Goal: Obtain resource: Download file/media

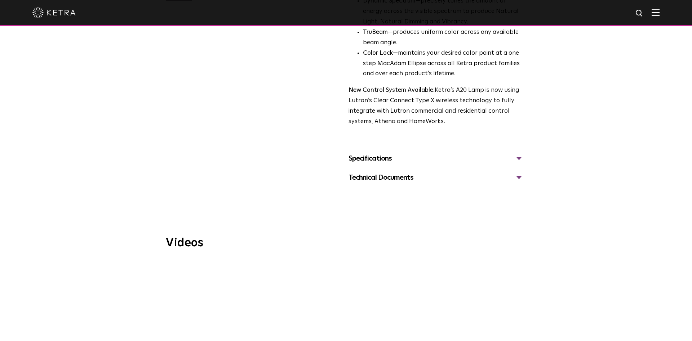
scroll to position [220, 0]
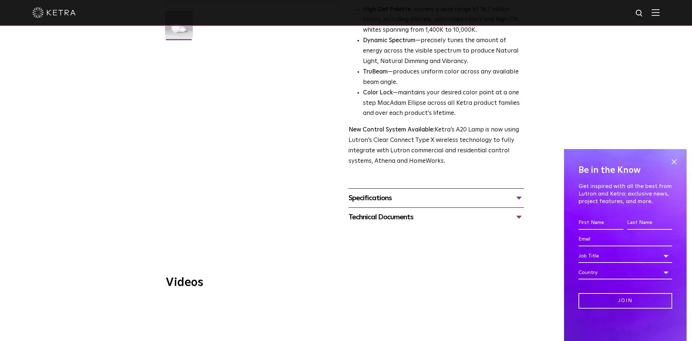
click at [381, 207] on div "Technical Documents A20 Specification Sheet A20 Installation Guide A20 CAD Draw…" at bounding box center [435, 216] width 175 height 19
click at [379, 192] on div "Specifications" at bounding box center [435, 198] width 175 height 12
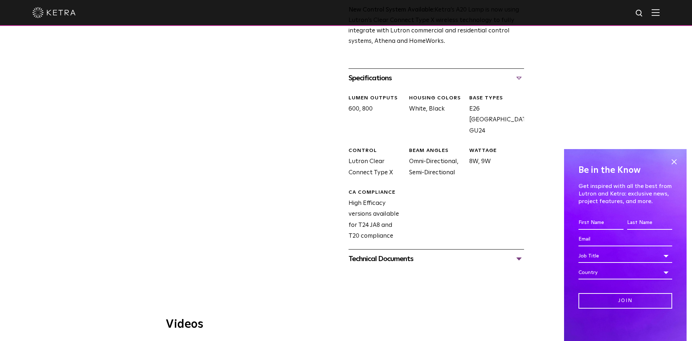
scroll to position [344, 0]
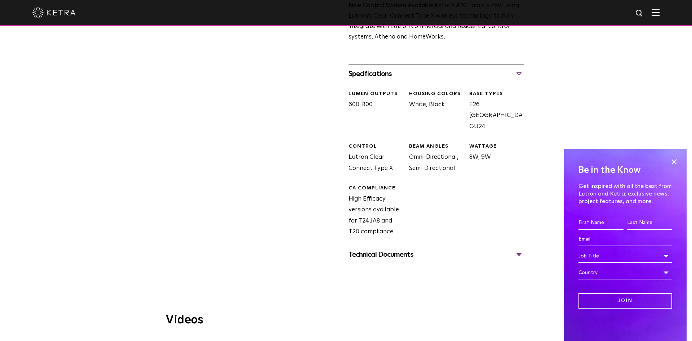
click at [385, 249] on div "Technical Documents" at bounding box center [435, 255] width 175 height 12
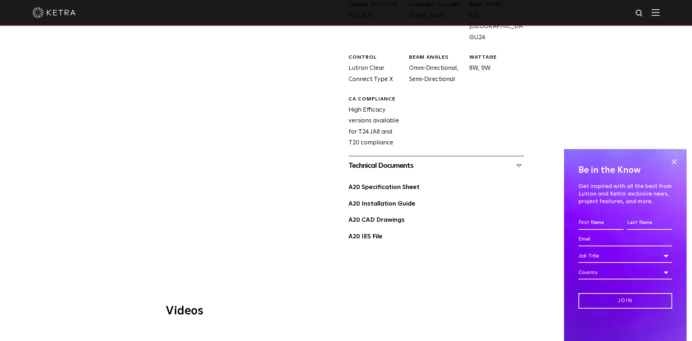
scroll to position [435, 0]
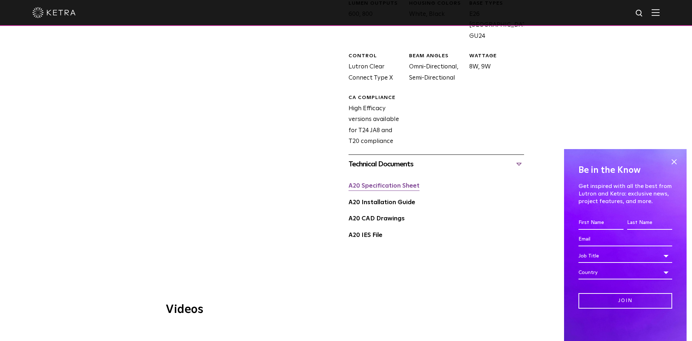
click at [381, 183] on link "A20 Specification Sheet" at bounding box center [383, 186] width 71 height 6
click at [65, 14] on img at bounding box center [53, 12] width 43 height 11
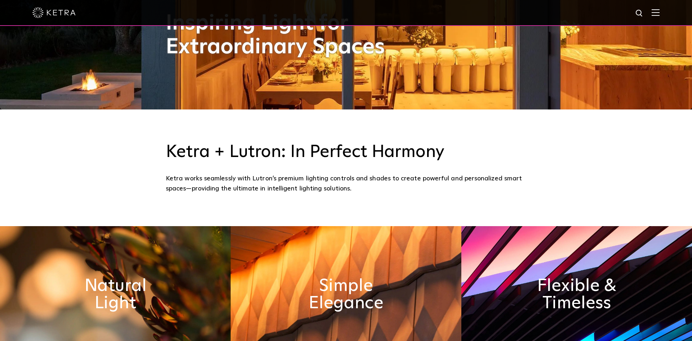
scroll to position [484, 0]
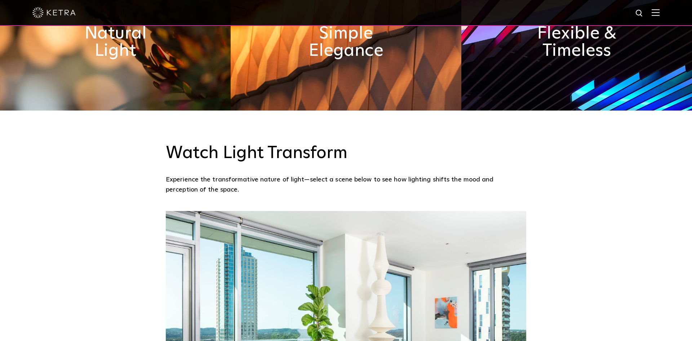
click at [371, 169] on div "Watch Light Transform Experience the transformative nature of light—select a sc…" at bounding box center [346, 169] width 360 height 52
